Goal: Task Accomplishment & Management: Manage account settings

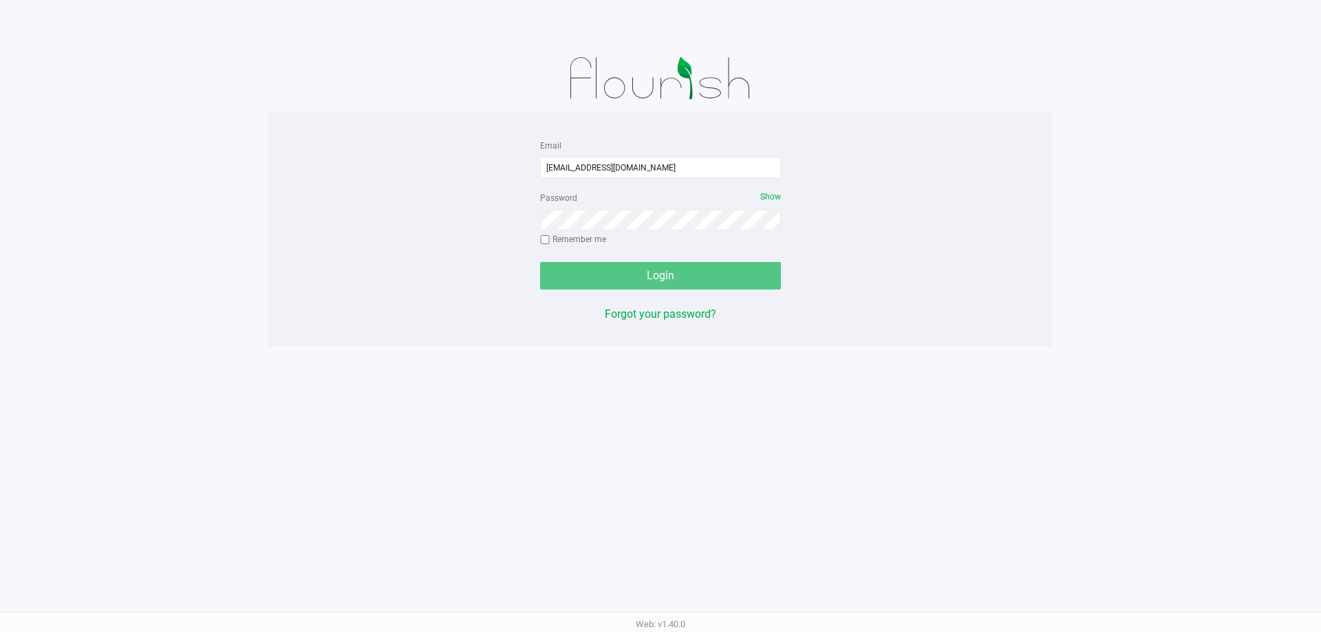
type input "[EMAIL_ADDRESS][DOMAIN_NAME]"
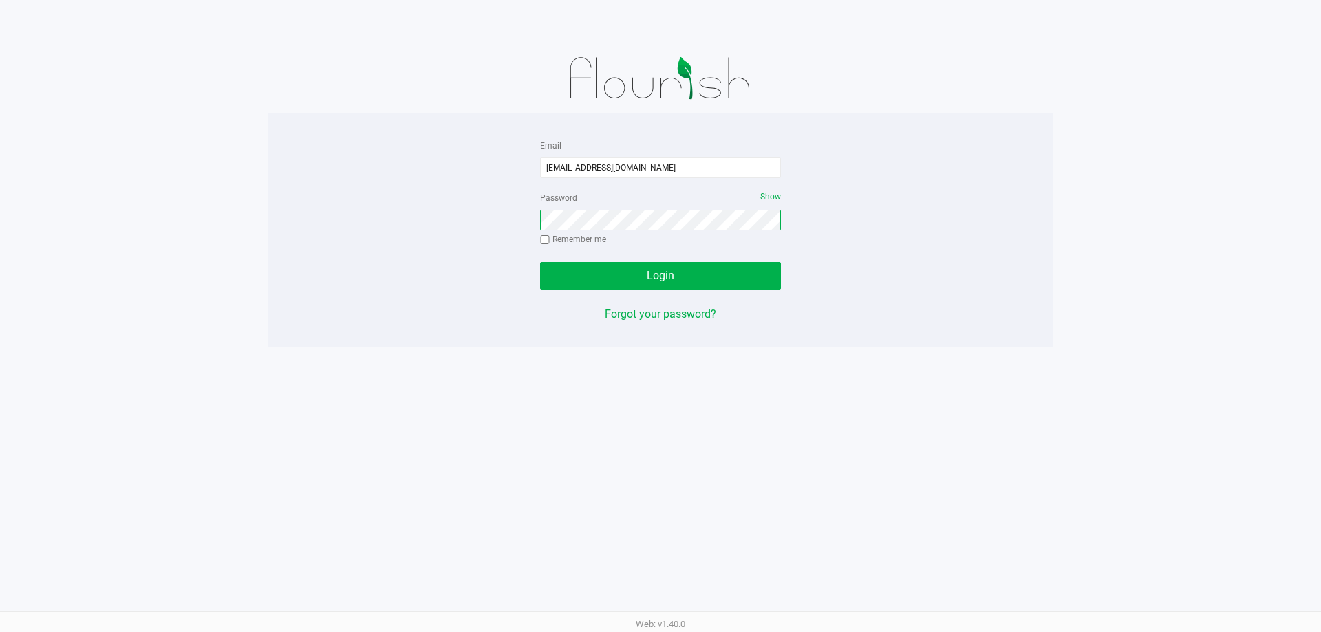
click at [540, 262] on button "Login" at bounding box center [660, 276] width 241 height 28
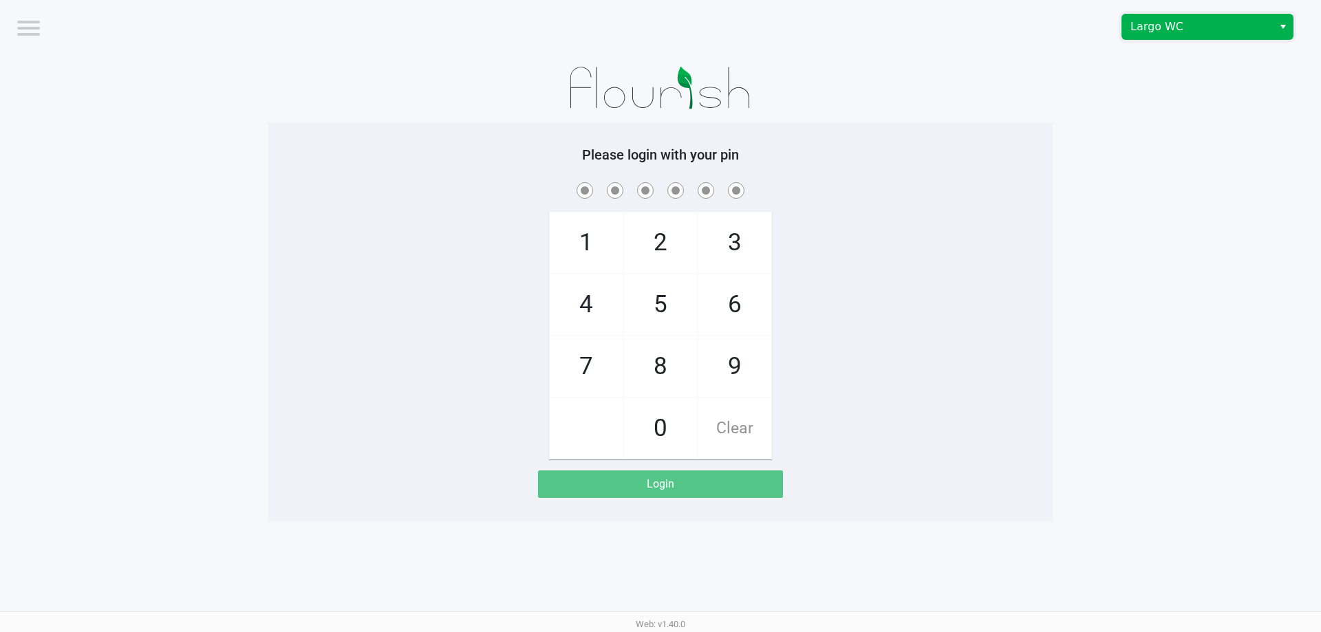
click at [1142, 29] on span "Largo WC" at bounding box center [1197, 27] width 134 height 17
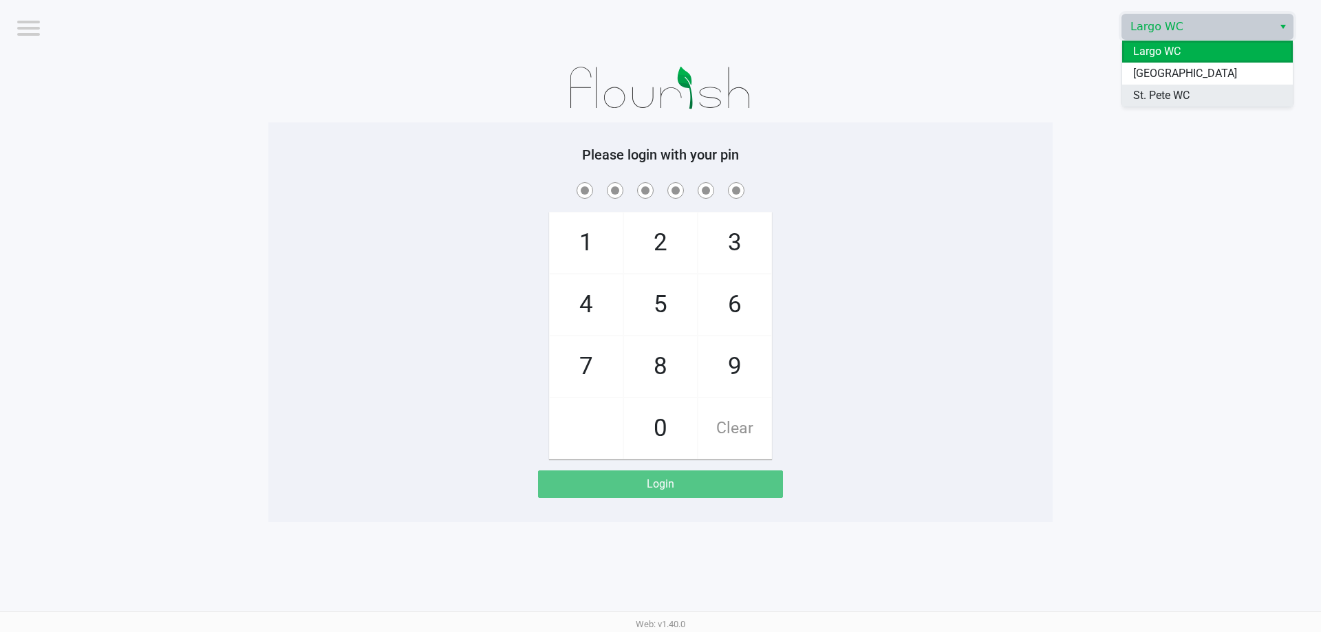
click at [1138, 97] on span "St. Pete WC" at bounding box center [1161, 95] width 56 height 17
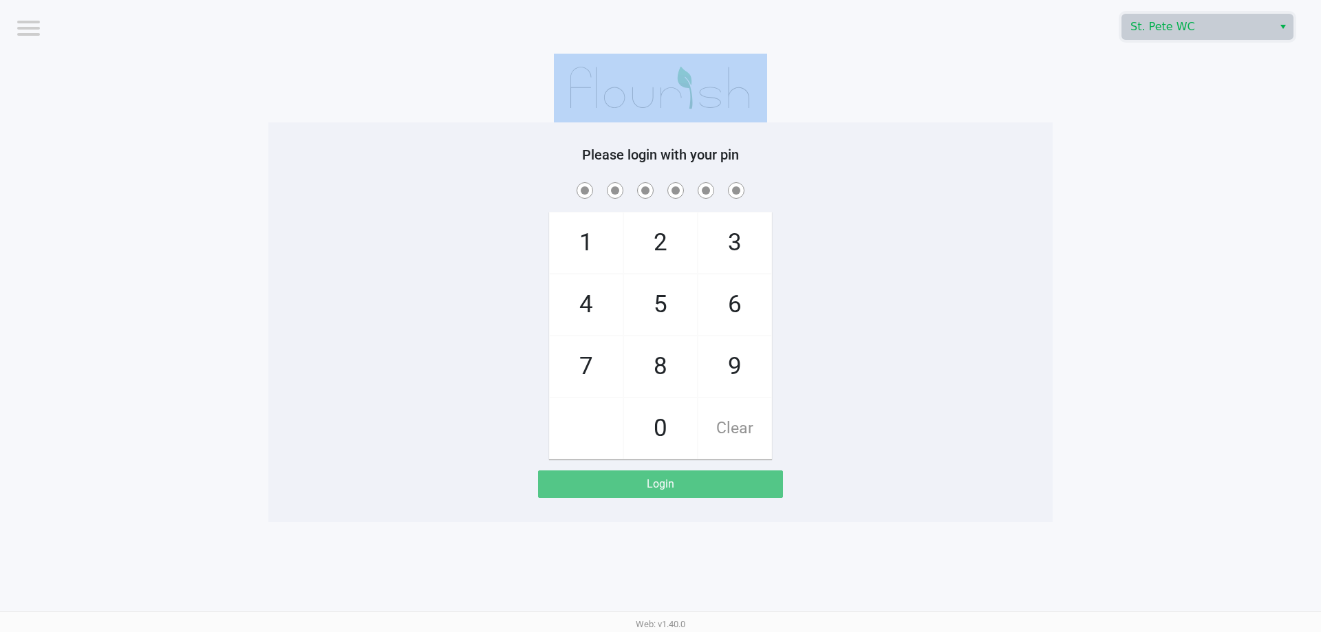
click at [1137, 96] on app-pos-login-wrapper "Logout St. [PERSON_NAME] WC Please login with your pin 1 4 7 2 5 8 0 3 6 9 Clea…" at bounding box center [660, 261] width 1321 height 522
checkbox input "true"
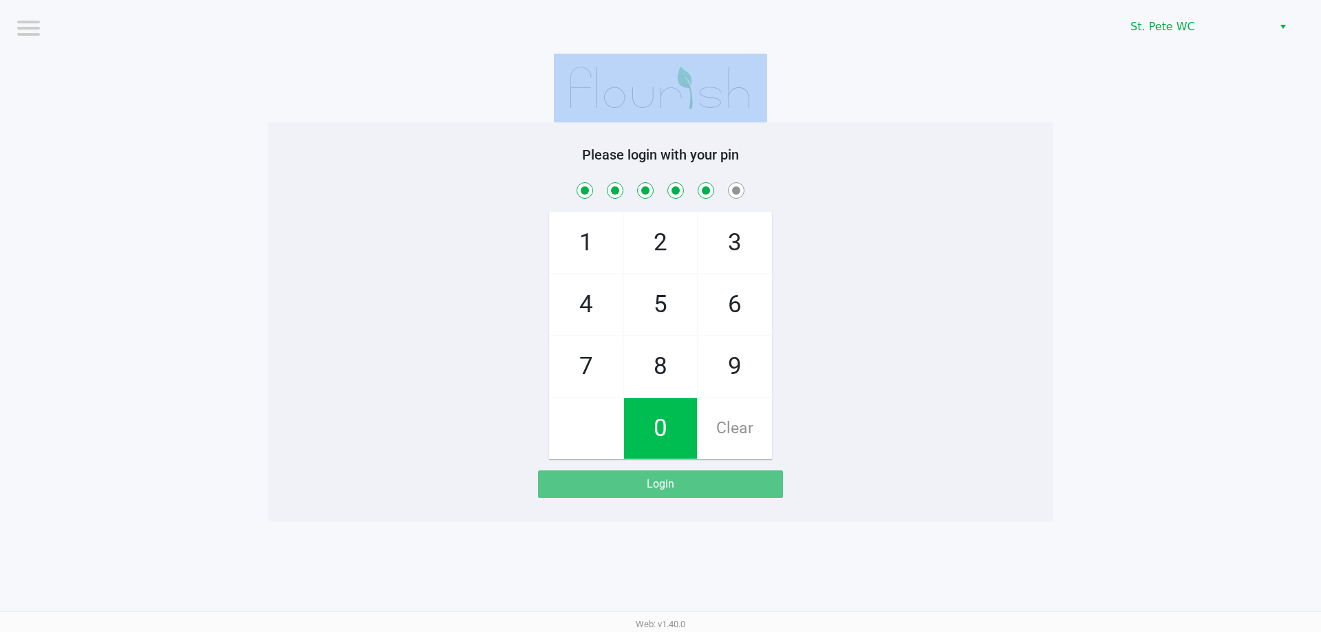
checkbox input "true"
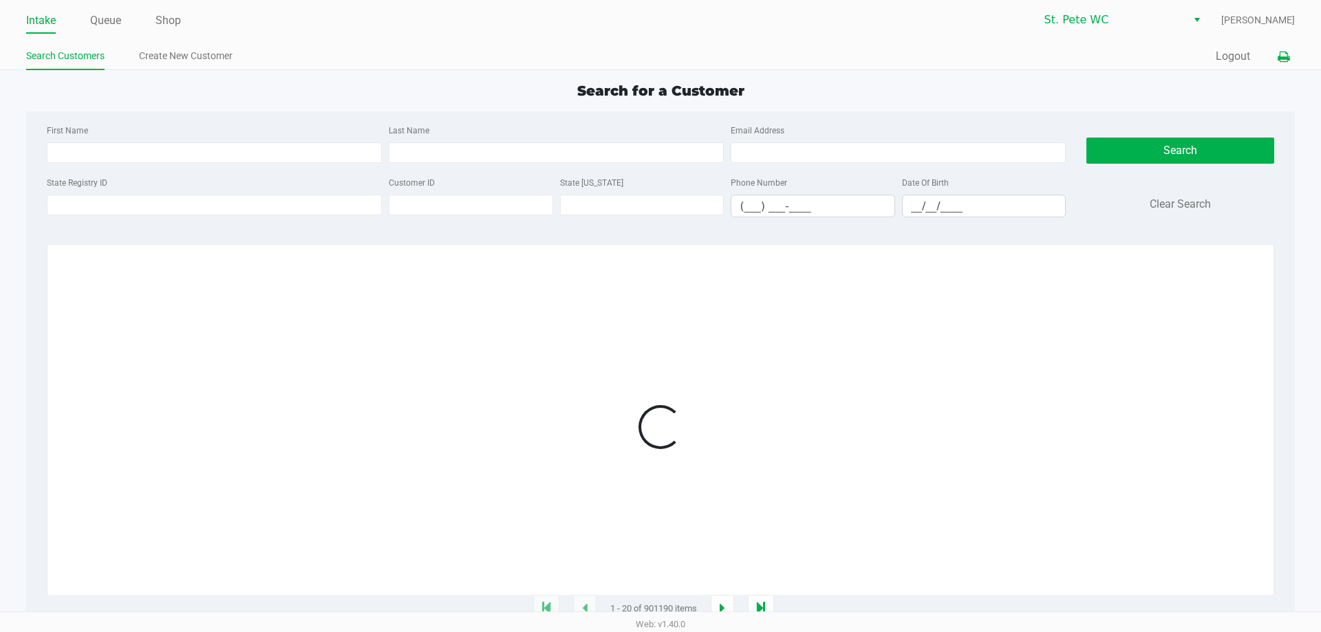
click at [1274, 56] on button at bounding box center [1283, 56] width 23 height 25
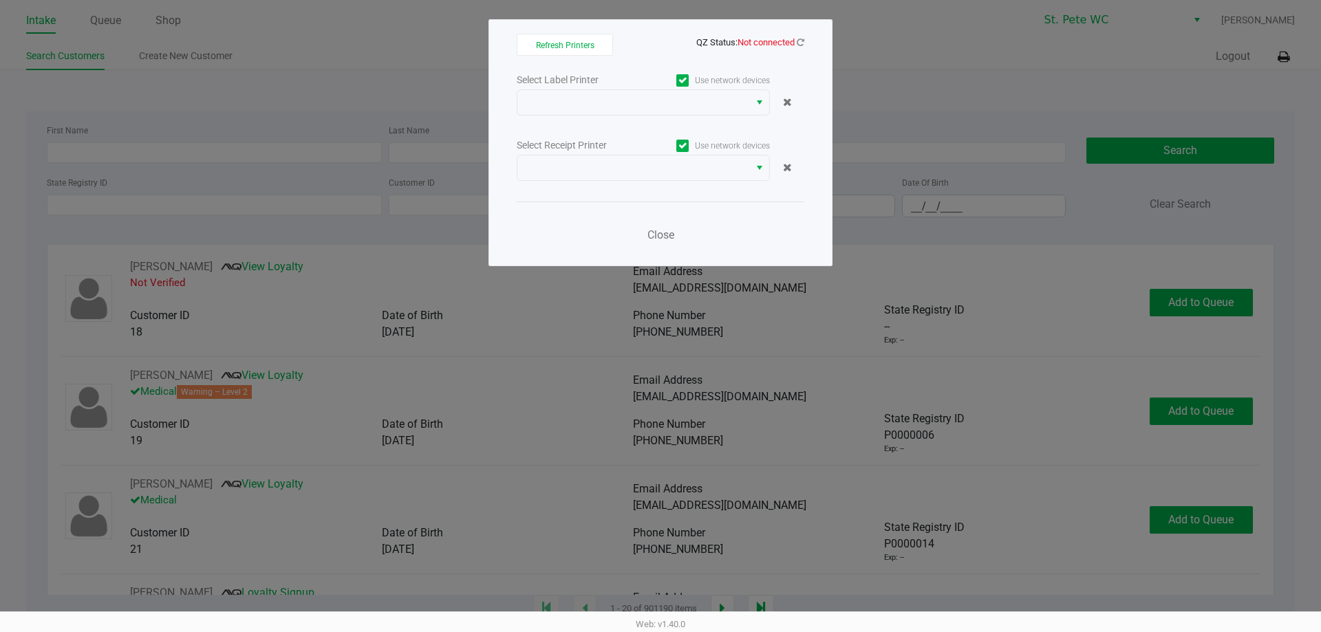
click at [795, 47] on app-qz-status "QZ Status: Not connected" at bounding box center [750, 41] width 108 height 13
click at [794, 46] on span "QZ Status: Not connected" at bounding box center [750, 42] width 108 height 10
drag, startPoint x: 794, startPoint y: 43, endPoint x: 803, endPoint y: 42, distance: 8.4
click at [797, 43] on span "QZ Status: Not connected" at bounding box center [750, 42] width 108 height 10
click at [803, 42] on icon at bounding box center [800, 42] width 8 height 9
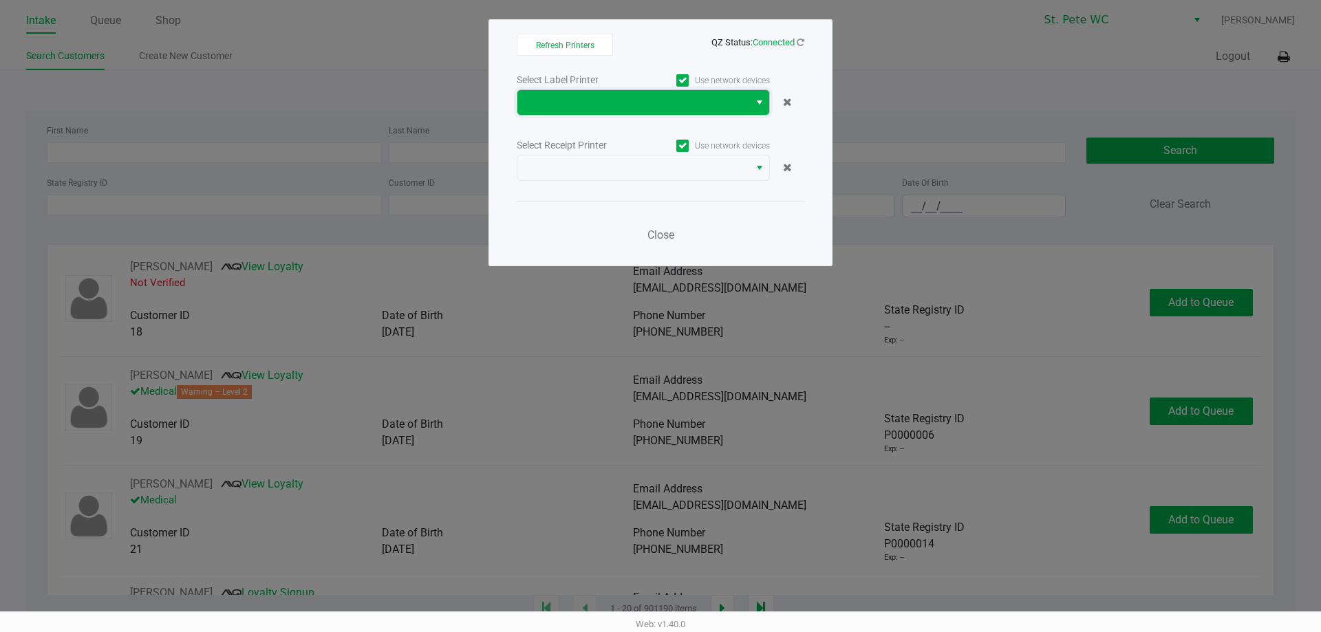
click at [732, 113] on span at bounding box center [633, 102] width 232 height 25
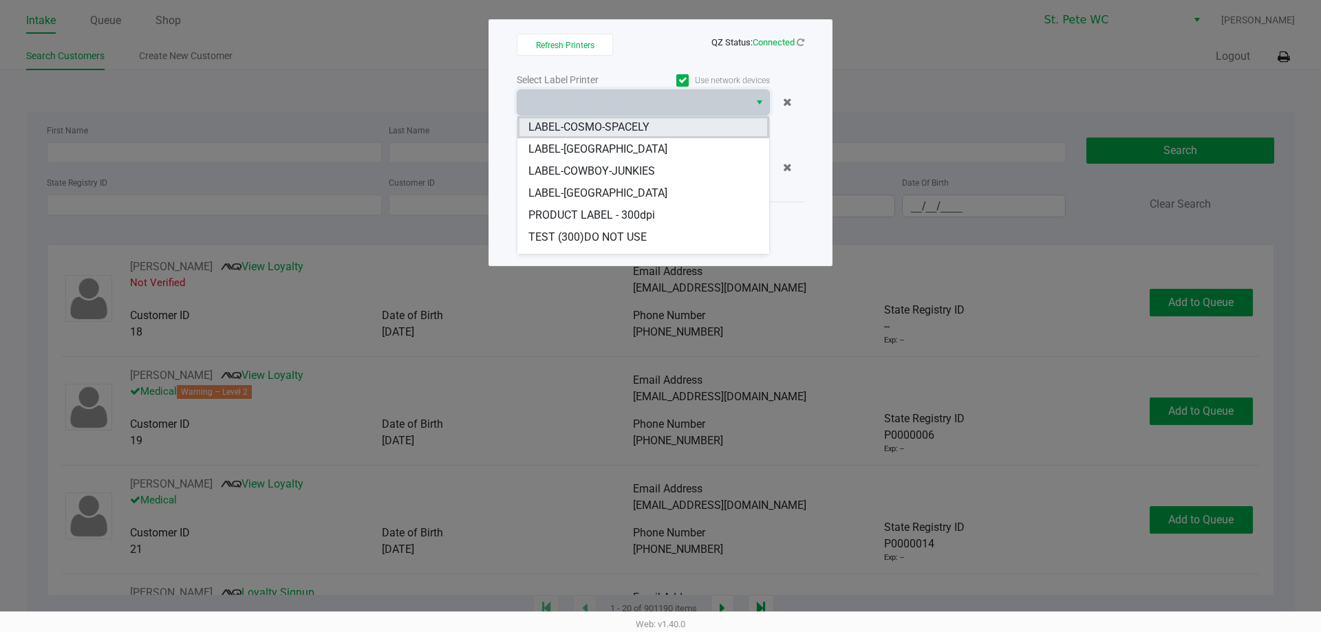
click at [708, 136] on li "LABEL-COSMO-SPACELY" at bounding box center [643, 127] width 252 height 22
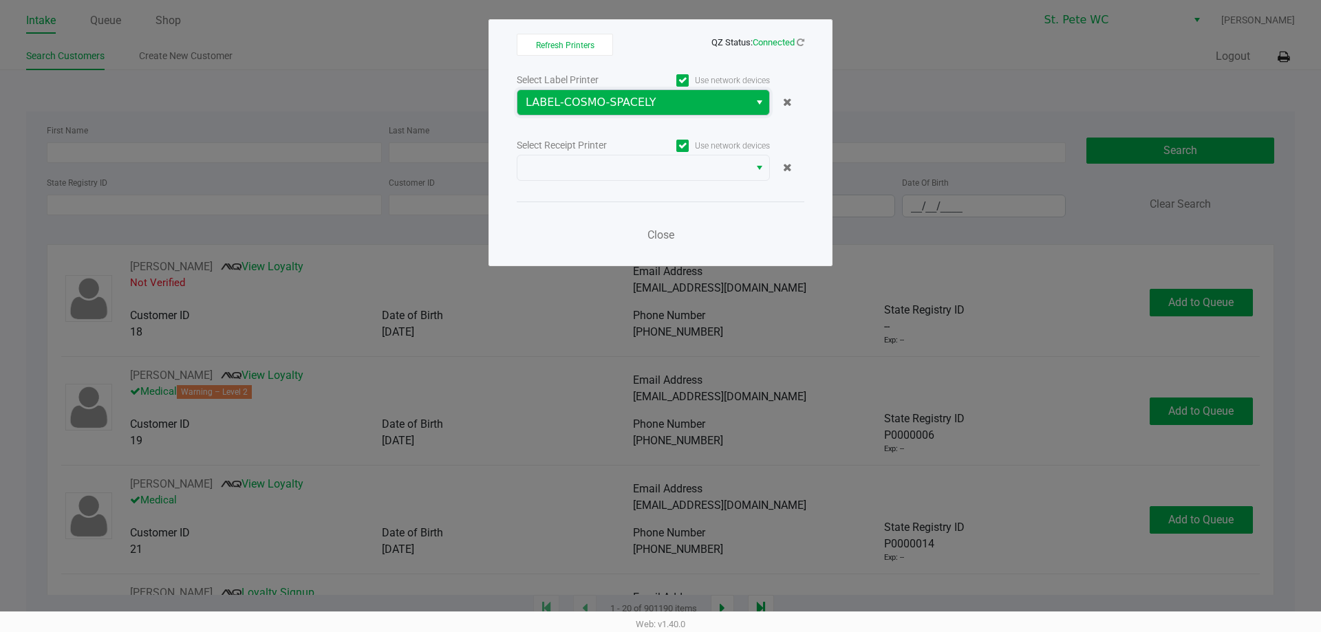
click at [713, 94] on span "LABEL-COSMO-SPACELY" at bounding box center [633, 102] width 232 height 25
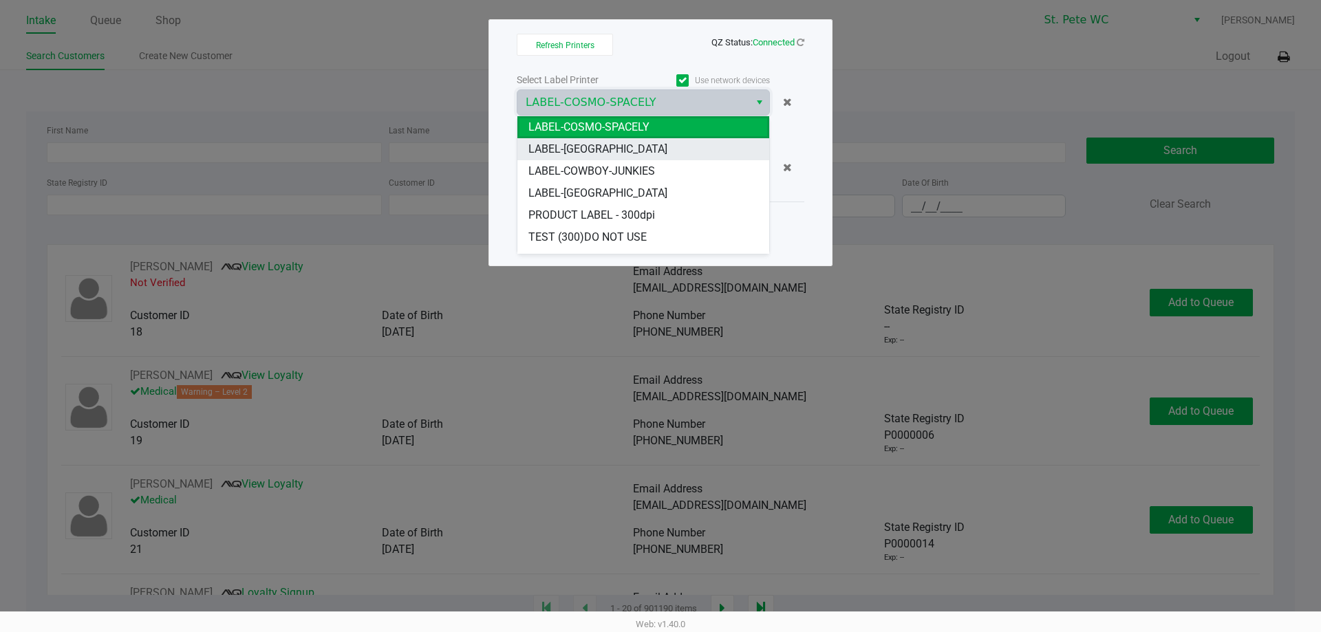
click at [686, 149] on li "LABEL-[GEOGRAPHIC_DATA]" at bounding box center [643, 149] width 252 height 22
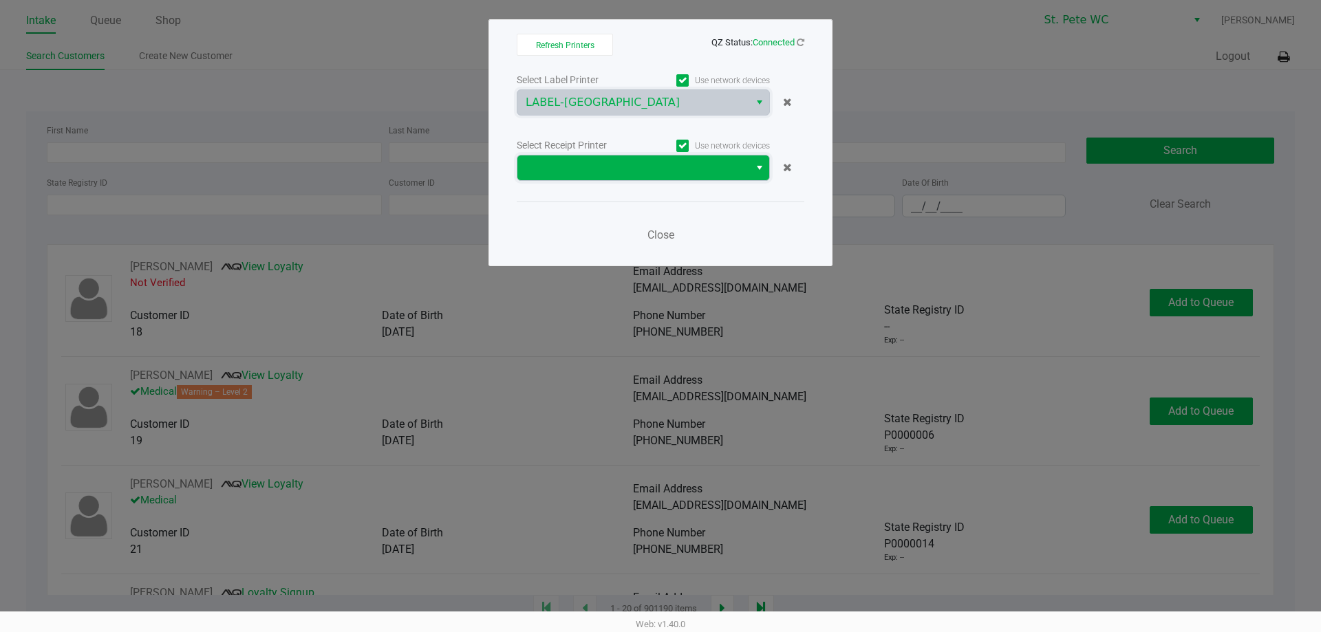
click at [673, 176] on span at bounding box center [633, 167] width 232 height 25
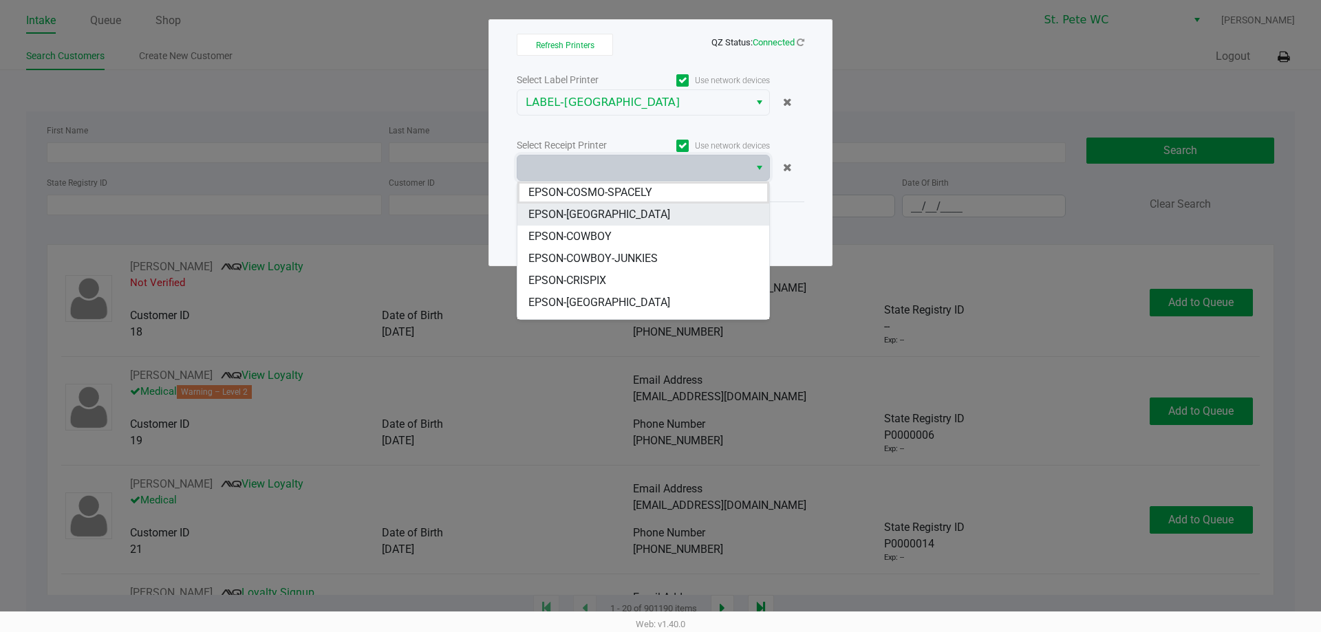
click at [659, 221] on li "EPSON-[GEOGRAPHIC_DATA]" at bounding box center [643, 215] width 252 height 22
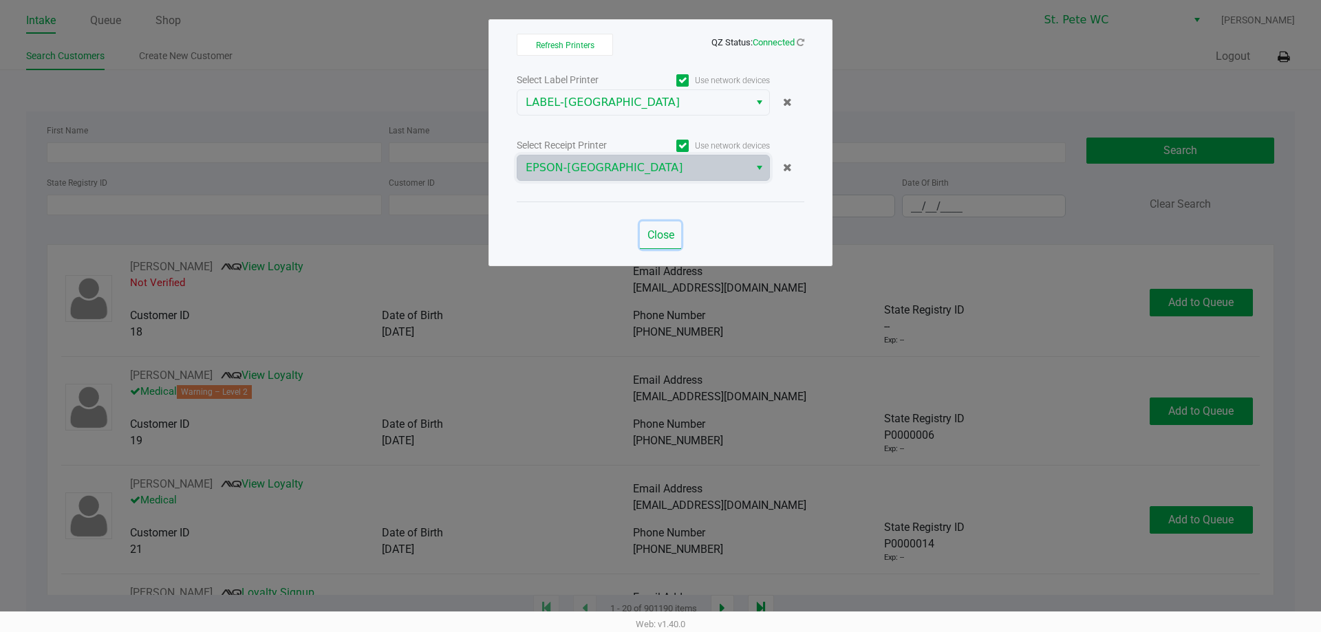
click at [645, 222] on button "Close" at bounding box center [660, 235] width 41 height 28
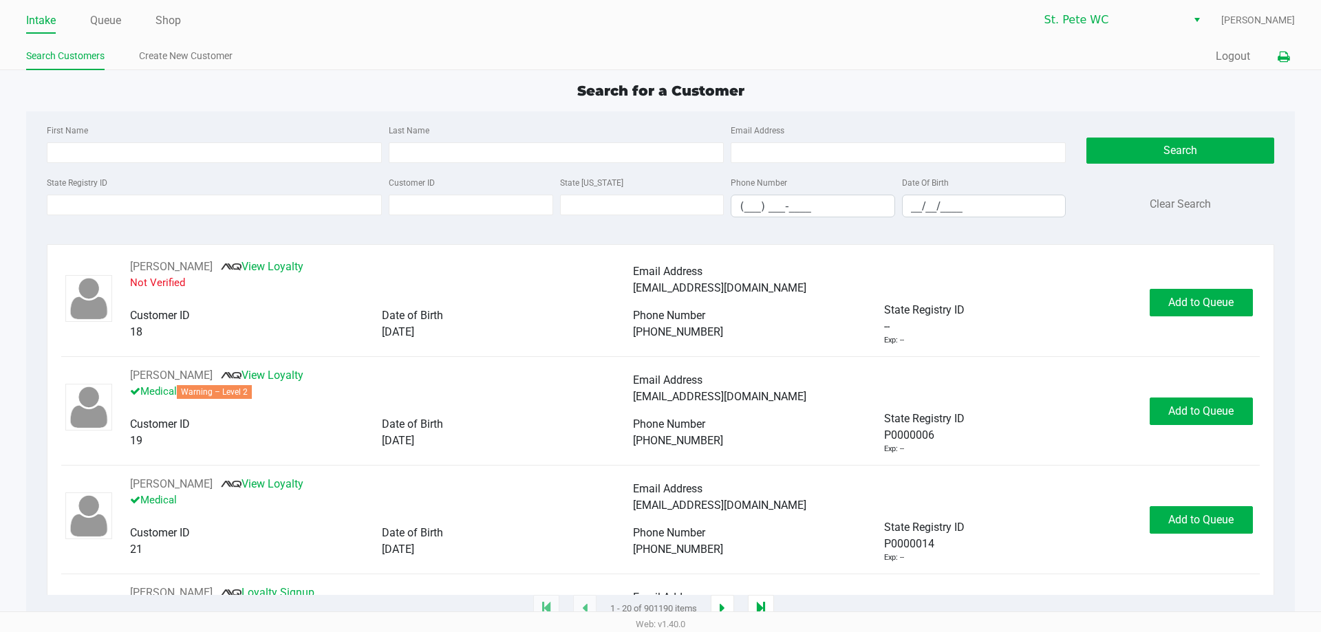
click at [1283, 60] on icon at bounding box center [1283, 57] width 12 height 10
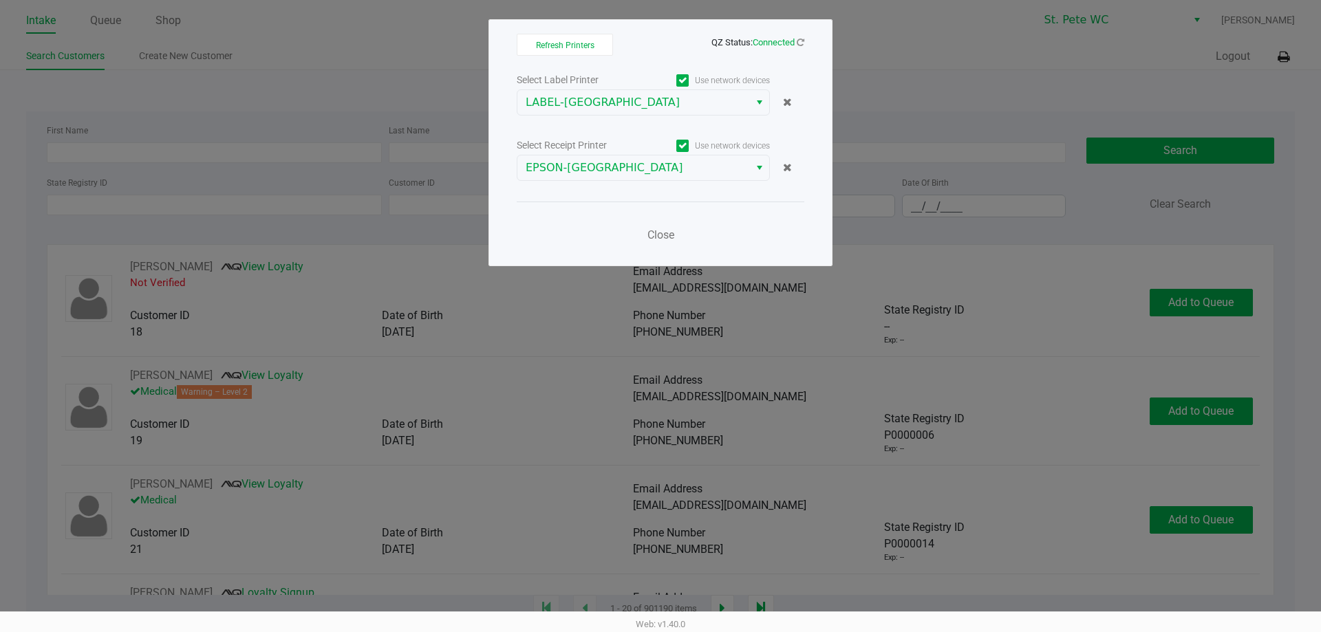
click at [616, 210] on div "Close" at bounding box center [660, 227] width 287 height 50
click at [655, 234] on span "Close" at bounding box center [660, 234] width 27 height 13
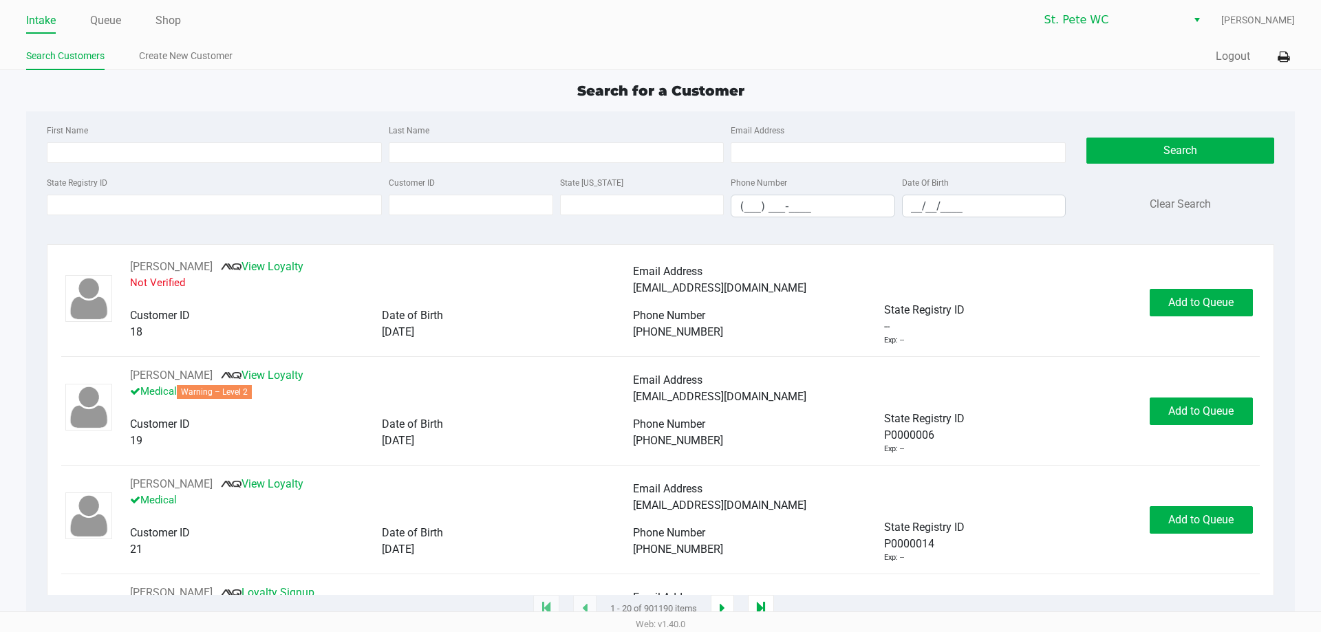
click at [191, 38] on div "Intake Queue Shop St. [PERSON_NAME] WC [PERSON_NAME] Search Customers Create Ne…" at bounding box center [660, 35] width 1321 height 70
click at [173, 21] on link "Shop" at bounding box center [167, 20] width 25 height 19
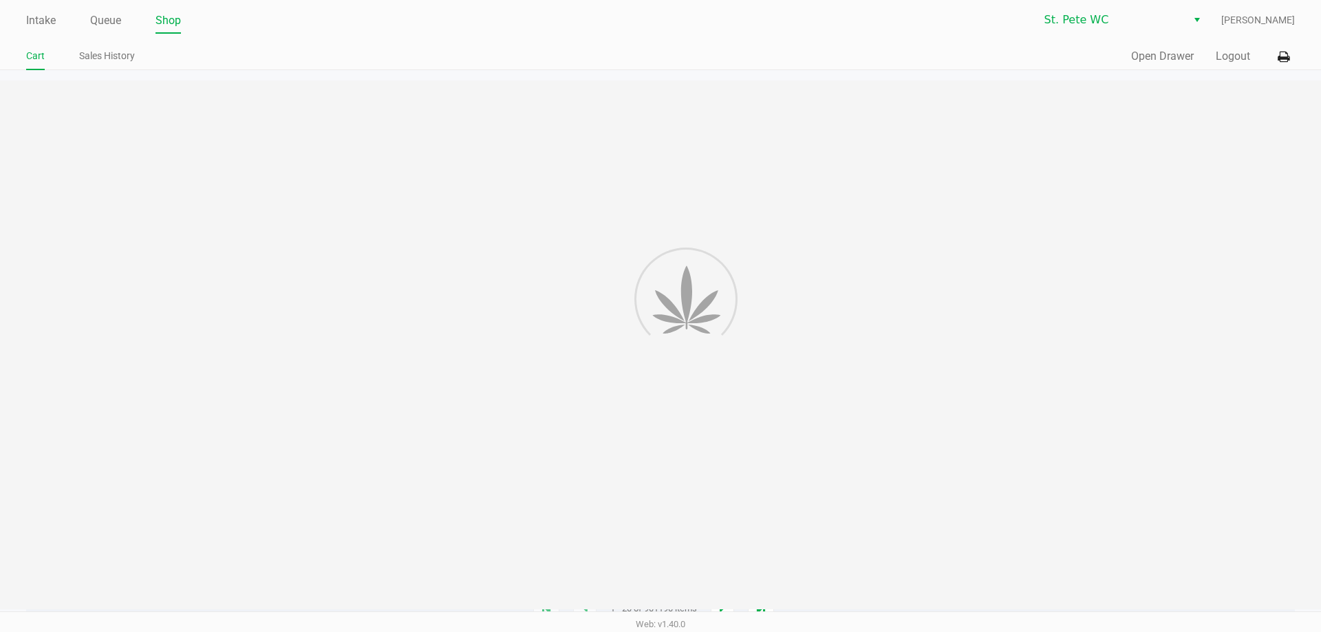
click at [1158, 47] on div "Quick Sale Open Drawer Logout" at bounding box center [977, 56] width 634 height 25
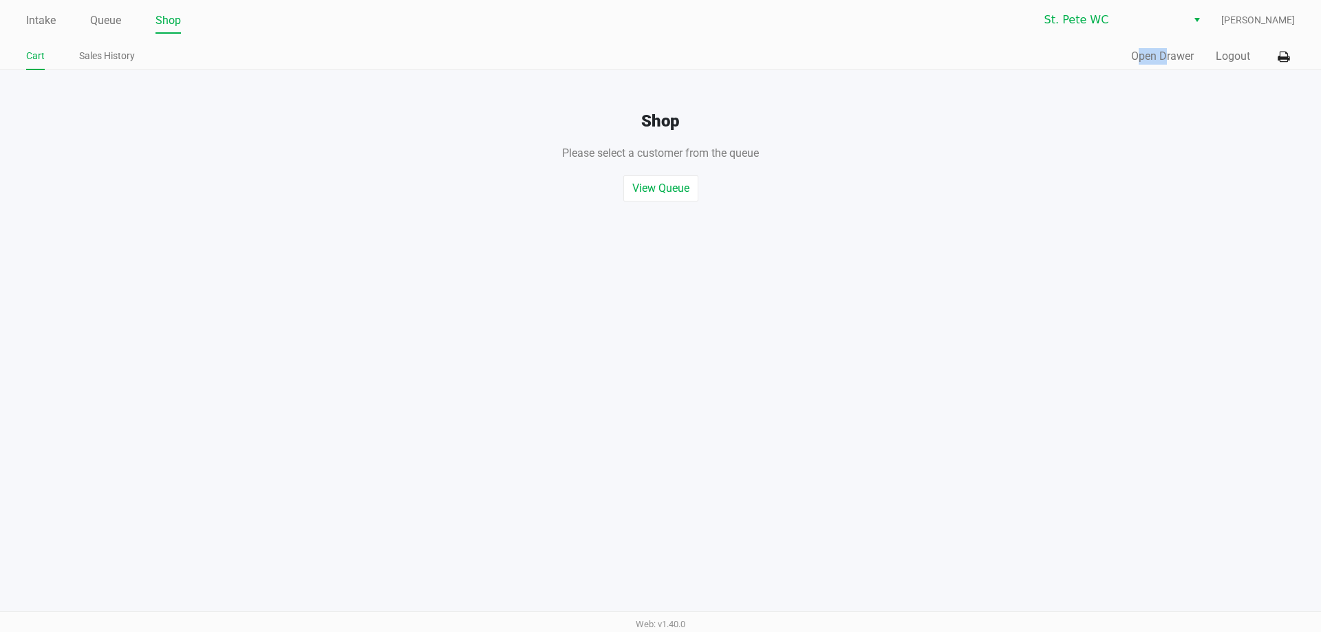
click at [1158, 47] on div "Quick Sale Open Drawer Logout" at bounding box center [977, 56] width 634 height 25
click at [1156, 47] on div "Quick Sale Open Drawer Logout" at bounding box center [977, 56] width 634 height 25
click at [1156, 51] on button "Open Drawer" at bounding box center [1162, 56] width 63 height 17
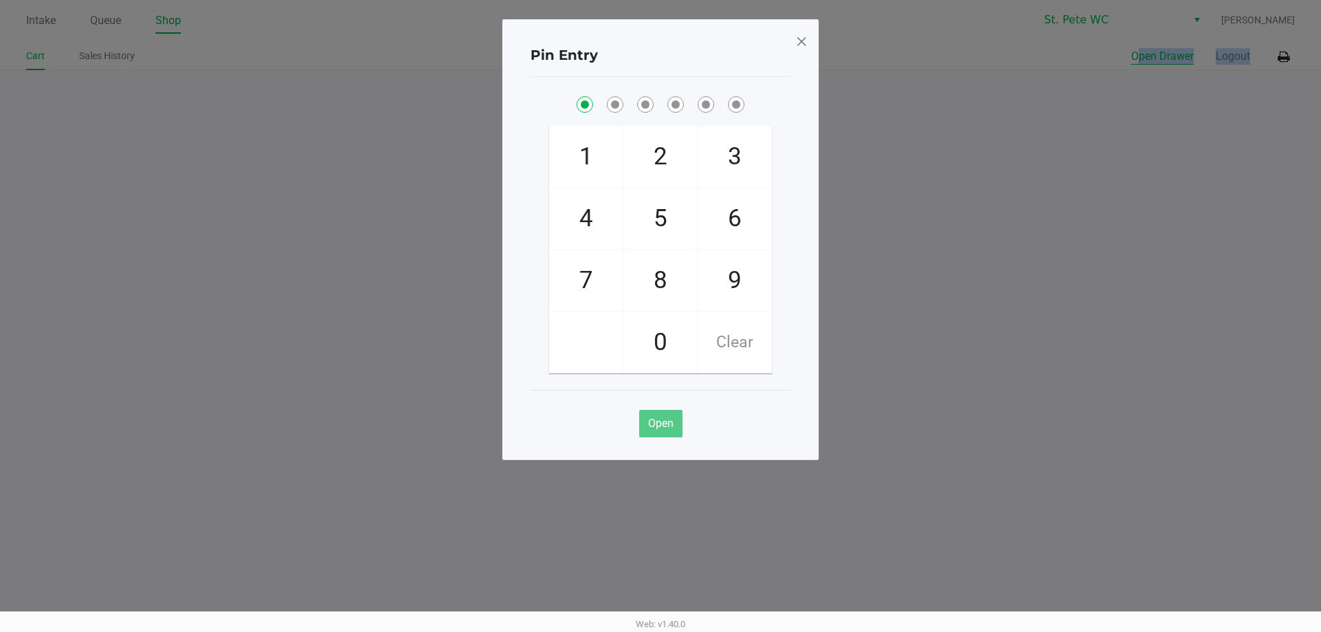
checkbox input "true"
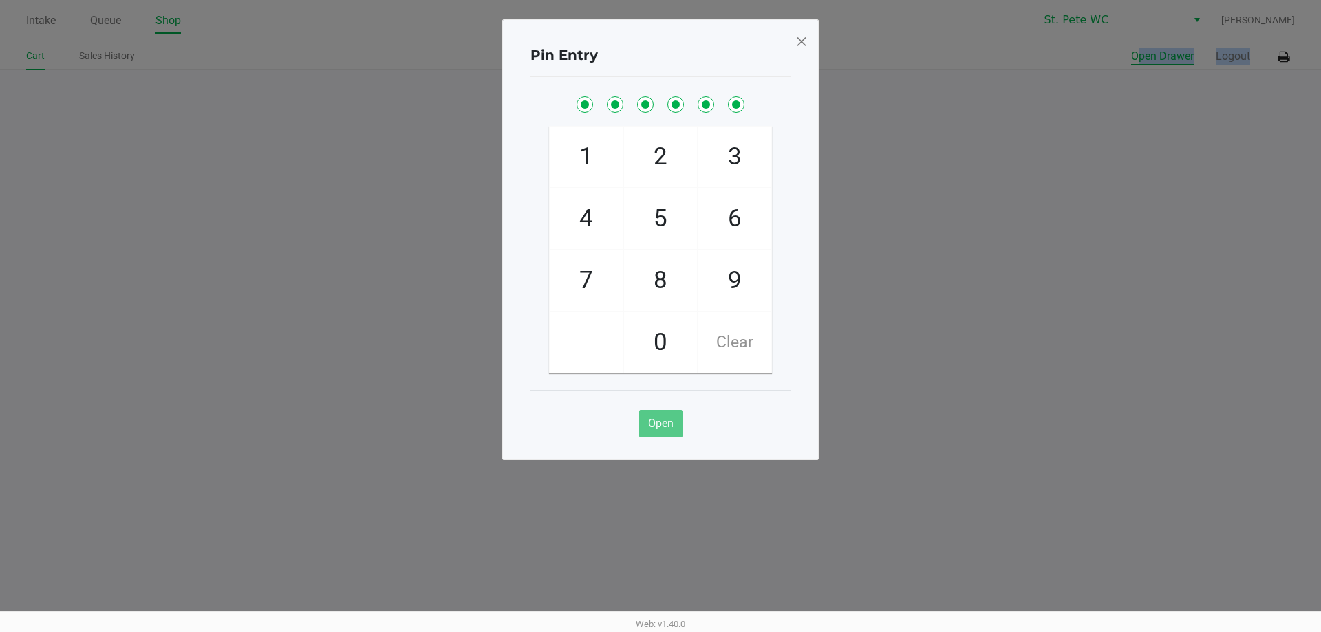
checkbox input "true"
click at [1131, 48] on button "Open Drawer" at bounding box center [1162, 56] width 63 height 17
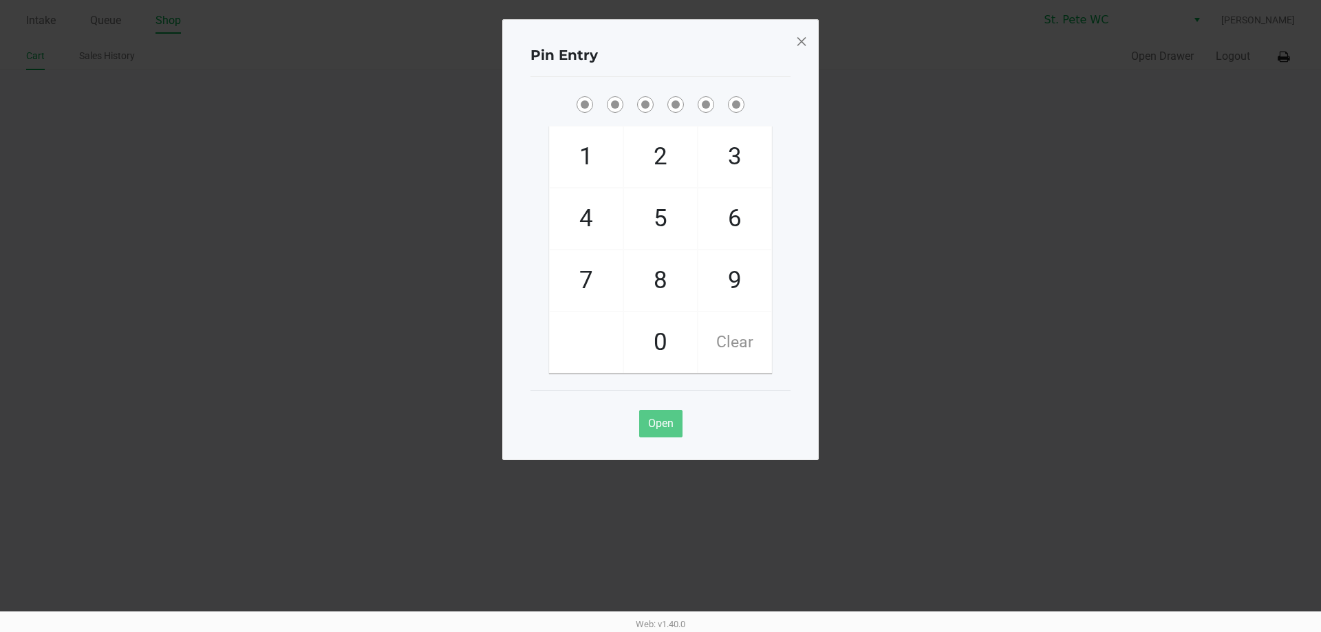
click at [797, 41] on span at bounding box center [801, 41] width 12 height 22
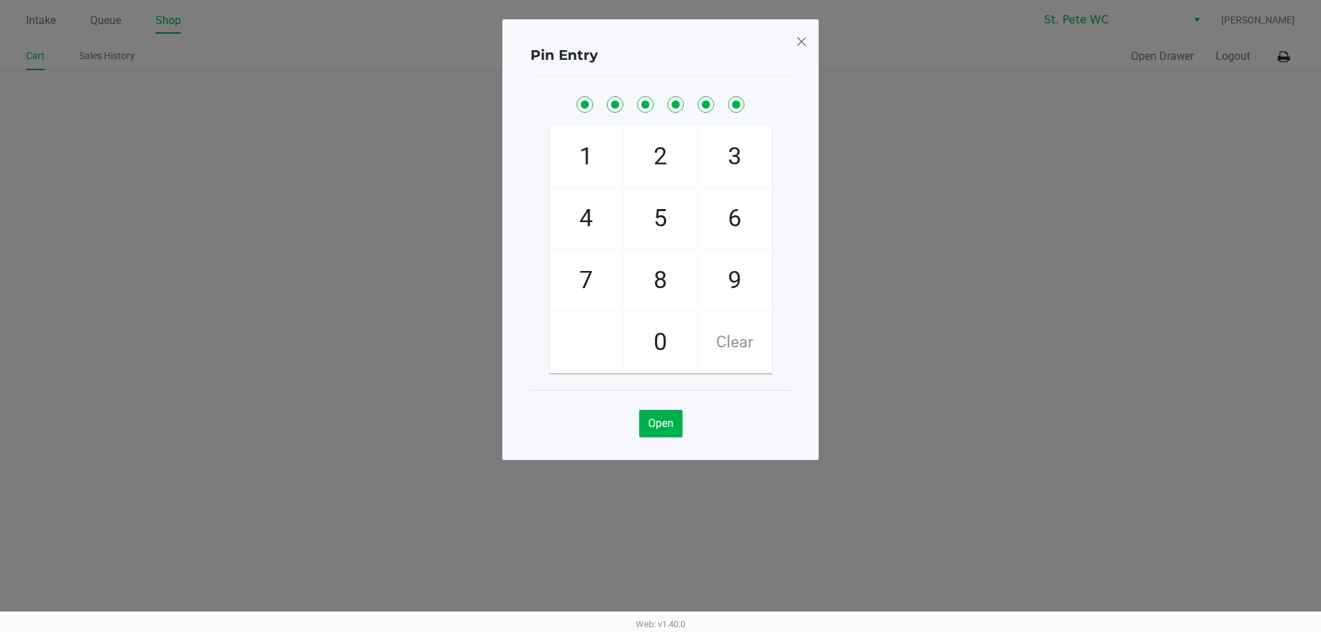
click at [798, 41] on div "Pin Entry 1 4 7 2 5 8 0 3 6 9 Clear Open" at bounding box center [660, 205] width 316 height 441
click at [798, 41] on span at bounding box center [801, 41] width 12 height 22
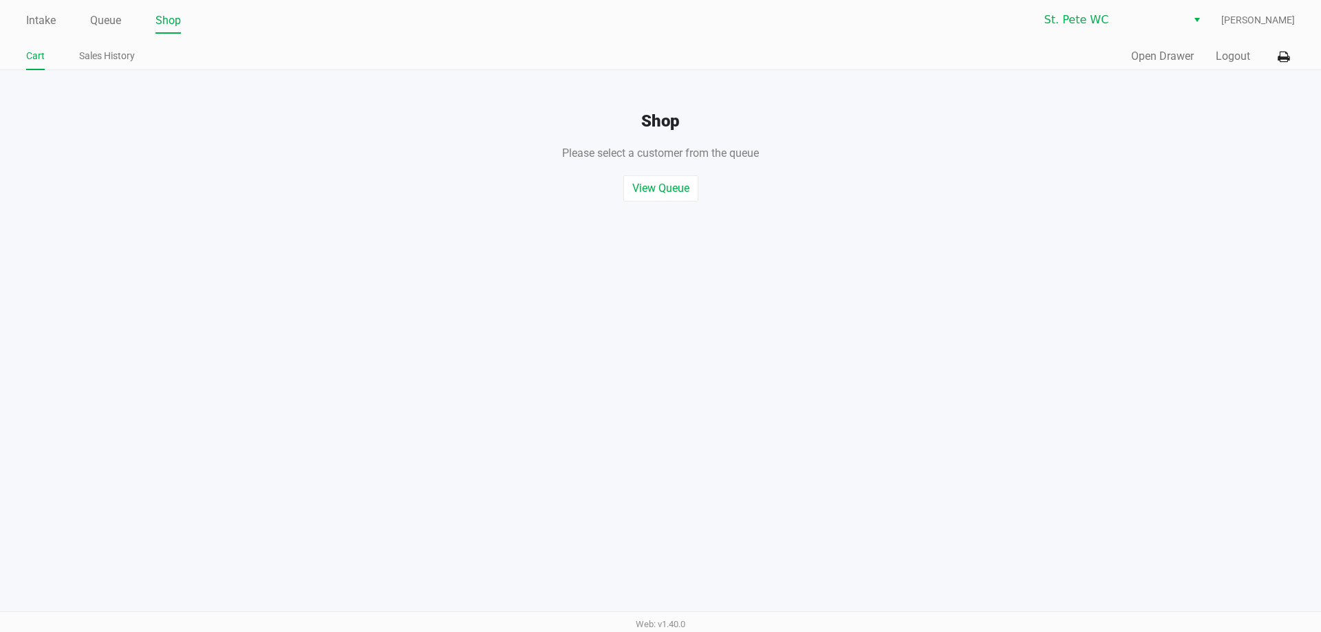
click at [802, 41] on div "Pin Entry 1 4 7 2 5 8 0 3 6 9 Clear Open" at bounding box center [660, 205] width 316 height 441
click at [1211, 52] on div "Quick Sale Open Drawer Logout" at bounding box center [977, 56] width 634 height 25
click at [1226, 56] on button "Logout" at bounding box center [1232, 56] width 34 height 17
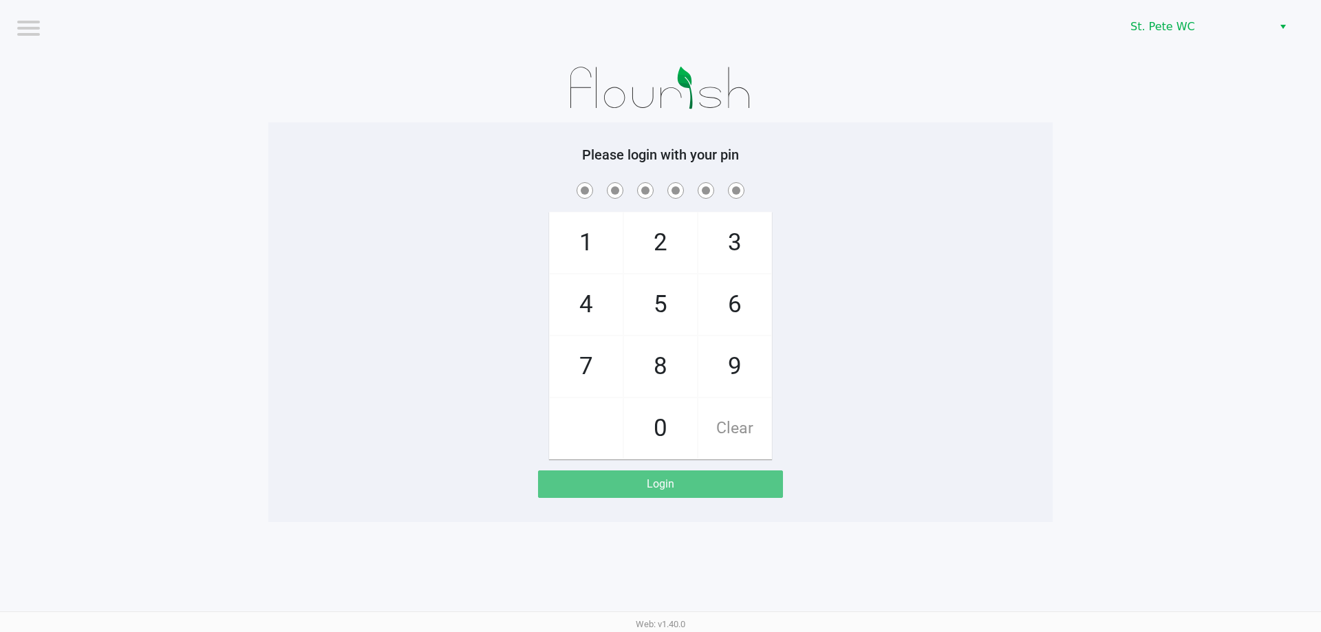
click at [167, 115] on app-pos-login-wrapper "Logout St. [PERSON_NAME] WC Please login with your pin 1 4 7 2 5 8 0 3 6 9 Clea…" at bounding box center [660, 261] width 1321 height 522
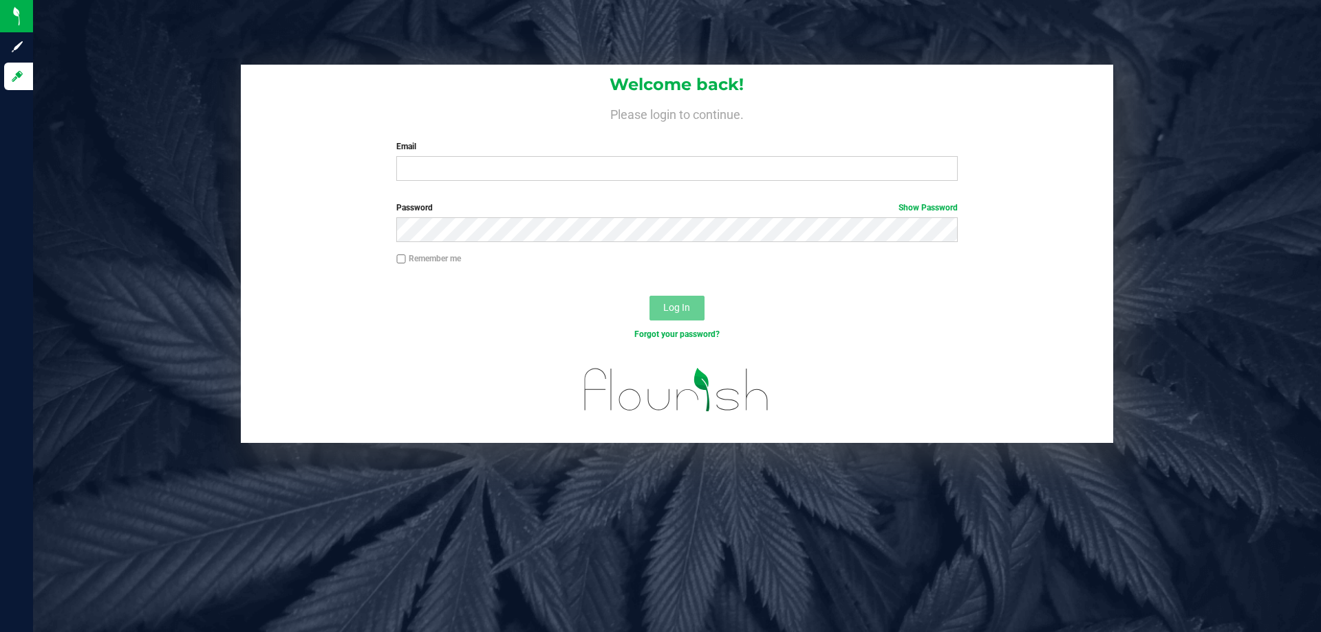
click at [168, 209] on div "Welcome back! Please login to continue. Email Required Please format your email…" at bounding box center [677, 254] width 1308 height 378
click at [556, 178] on input "Email" at bounding box center [676, 168] width 561 height 25
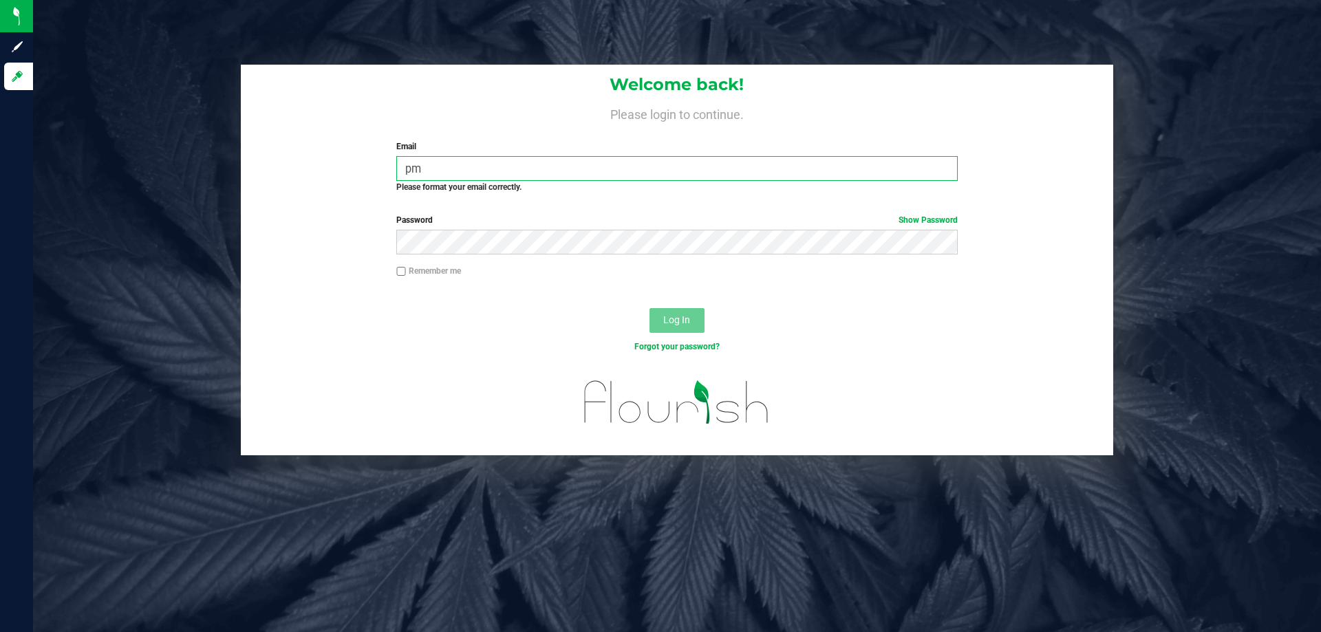
type input "p"
